Goal: Information Seeking & Learning: Learn about a topic

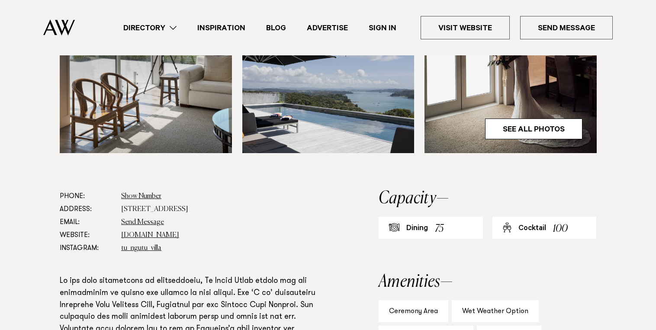
scroll to position [389, 0]
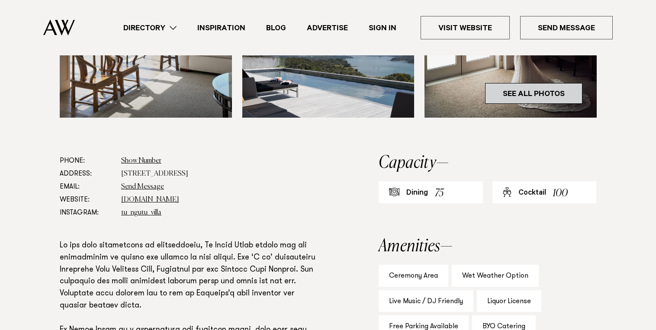
click at [518, 94] on link "See All Photos" at bounding box center [533, 93] width 97 height 21
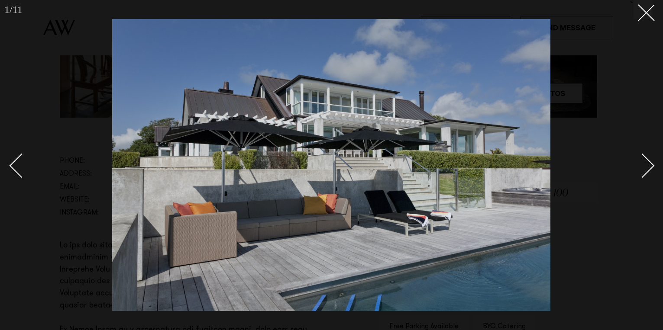
click at [640, 168] on div "Next slide" at bounding box center [642, 165] width 25 height 25
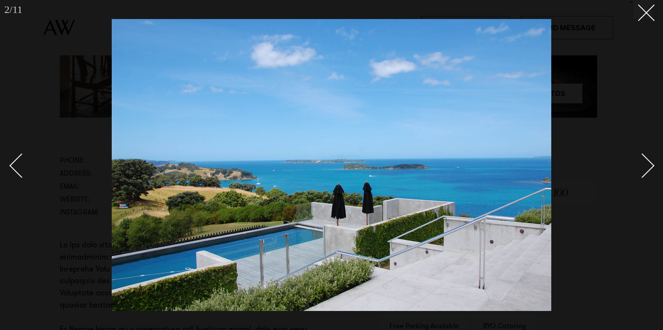
click at [640, 168] on div "Next slide" at bounding box center [642, 165] width 25 height 25
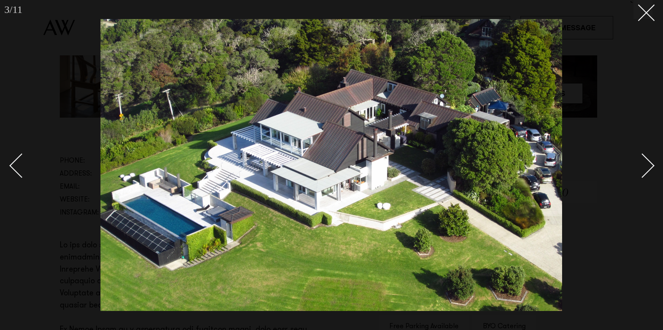
click at [640, 168] on div "Next slide" at bounding box center [642, 165] width 25 height 25
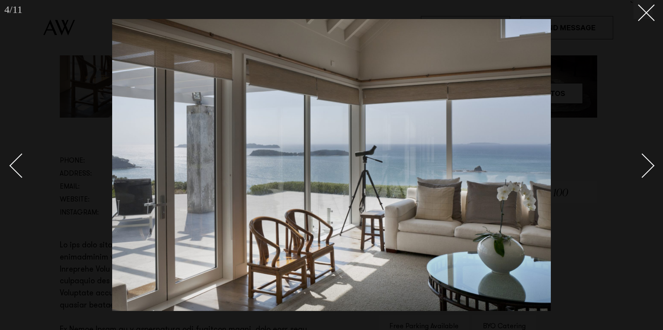
click at [639, 168] on div "Next slide" at bounding box center [642, 165] width 25 height 25
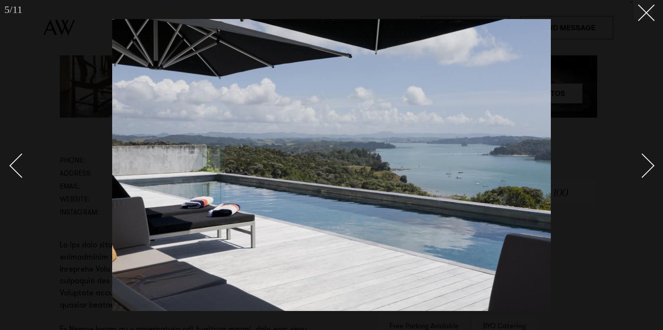
click at [639, 168] on div "Next slide" at bounding box center [642, 165] width 25 height 25
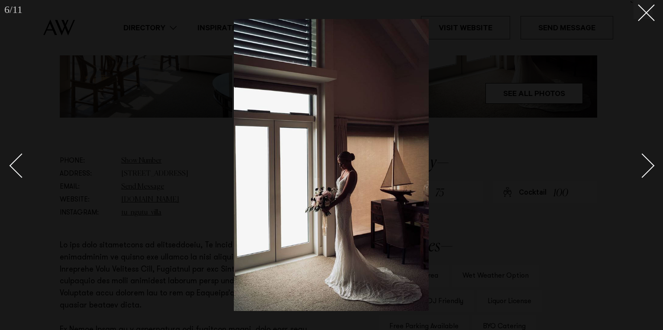
click at [639, 168] on div "Next slide" at bounding box center [642, 165] width 25 height 25
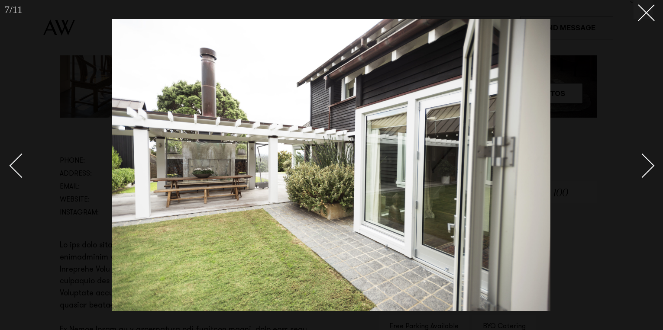
click at [639, 168] on div "Next slide" at bounding box center [642, 165] width 25 height 25
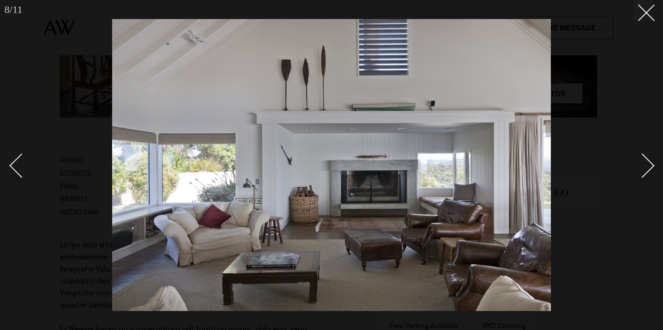
click at [631, 168] on link at bounding box center [637, 165] width 30 height 43
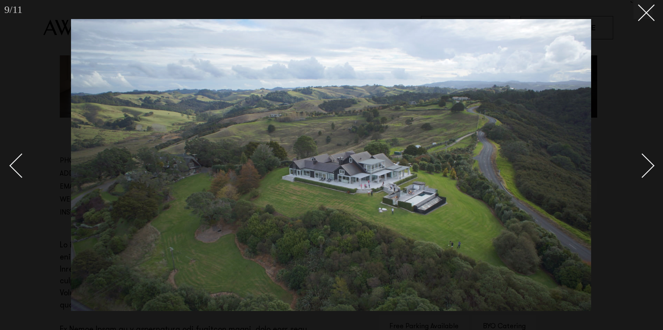
click at [631, 168] on link at bounding box center [637, 165] width 30 height 43
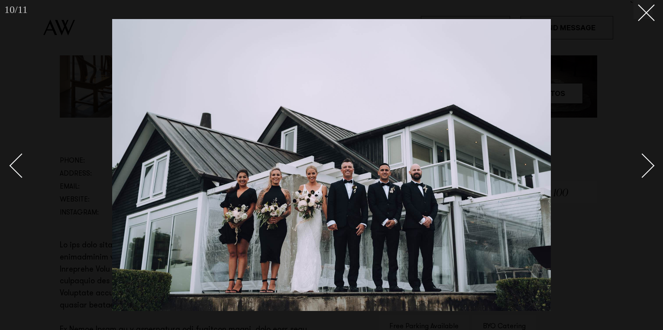
click at [631, 168] on link at bounding box center [637, 165] width 30 height 43
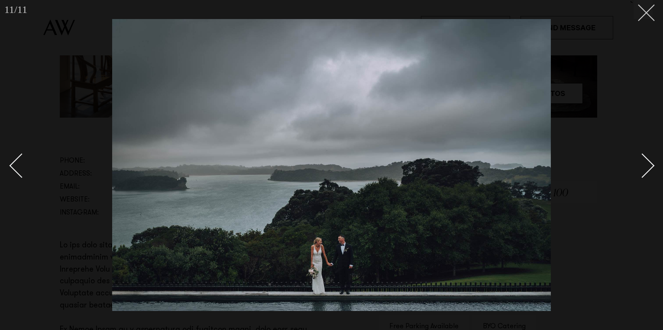
click at [646, 12] on icon at bounding box center [642, 9] width 10 height 10
